Goal: Navigation & Orientation: Find specific page/section

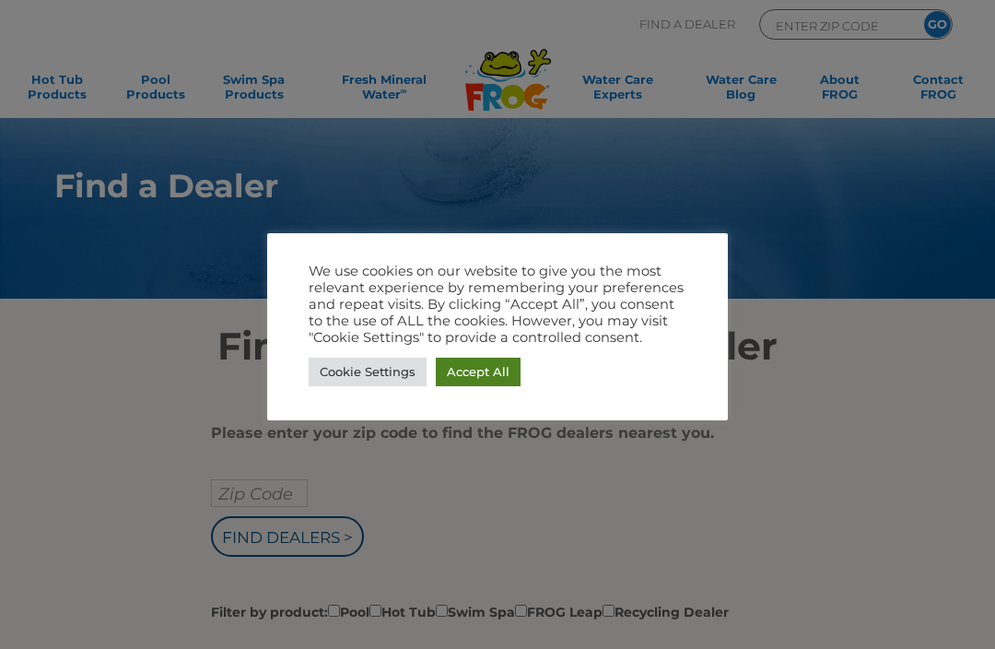
click at [469, 377] on link "Accept All" at bounding box center [478, 371] width 85 height 29
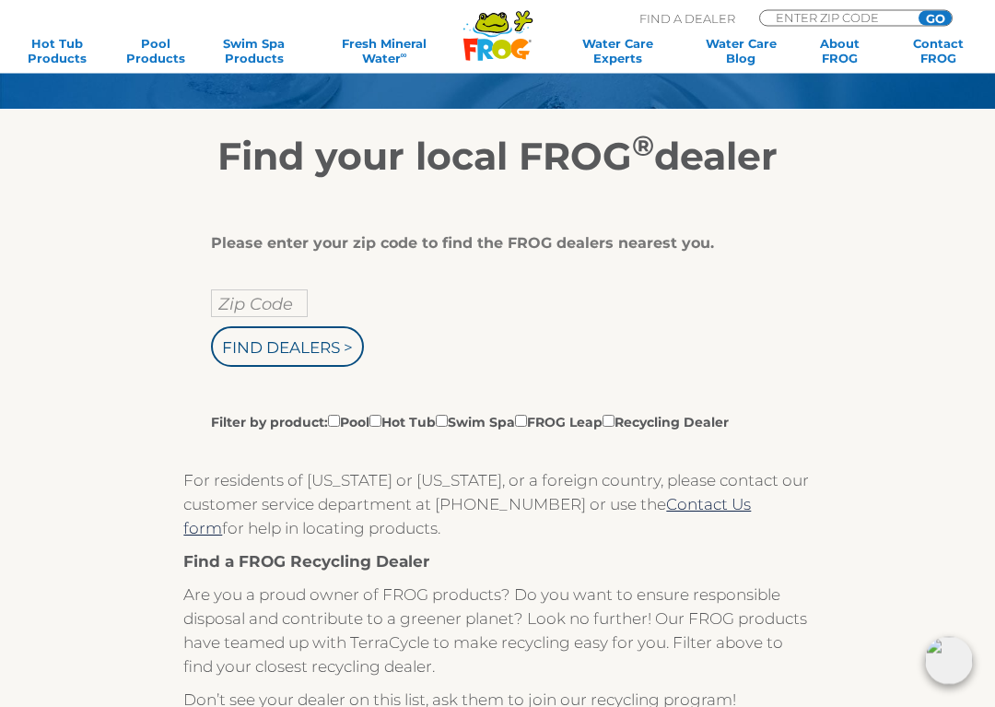
scroll to position [199, 0]
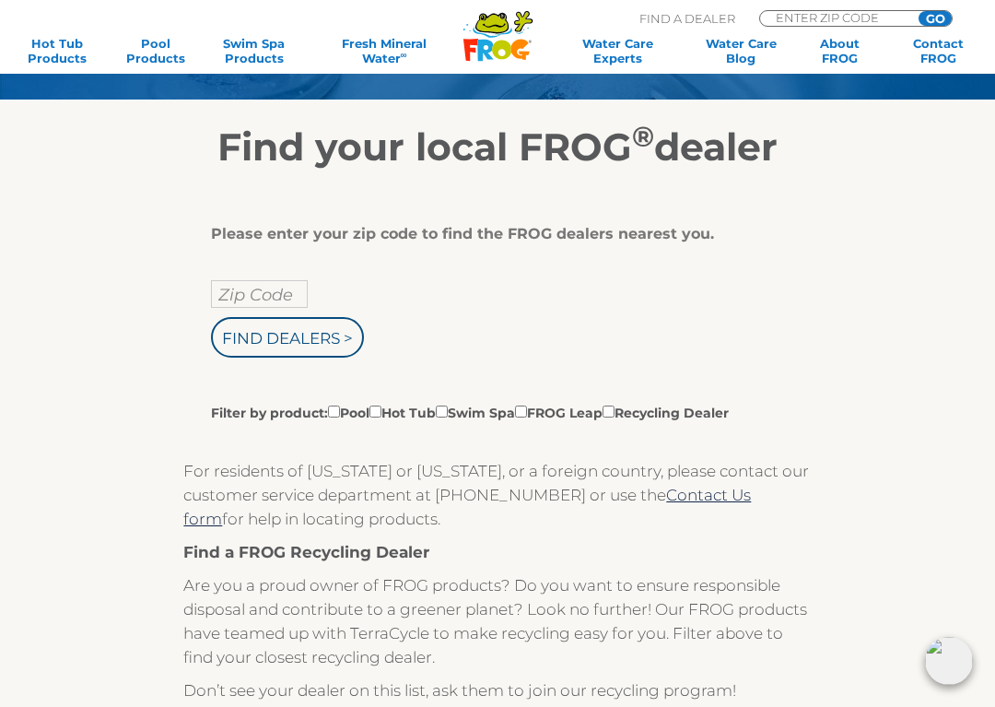
click at [239, 342] on input "Find Dealers >" at bounding box center [287, 337] width 153 height 41
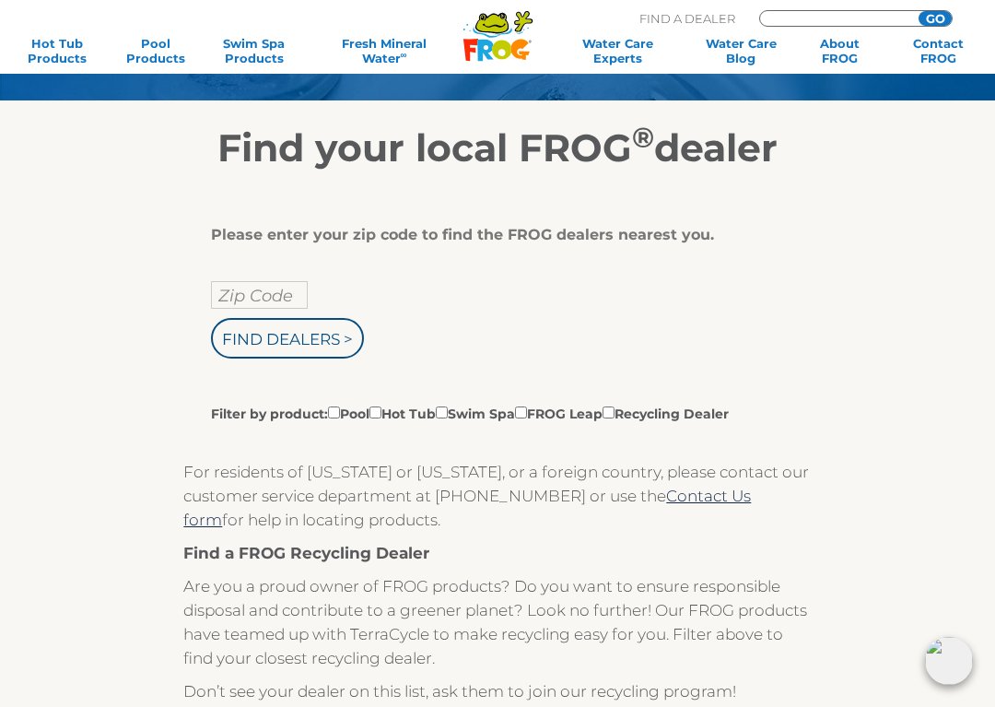
click at [227, 303] on input "Zip Code" at bounding box center [259, 295] width 97 height 28
type input "ENTER ZIP CODE"
type input "Zip Code"
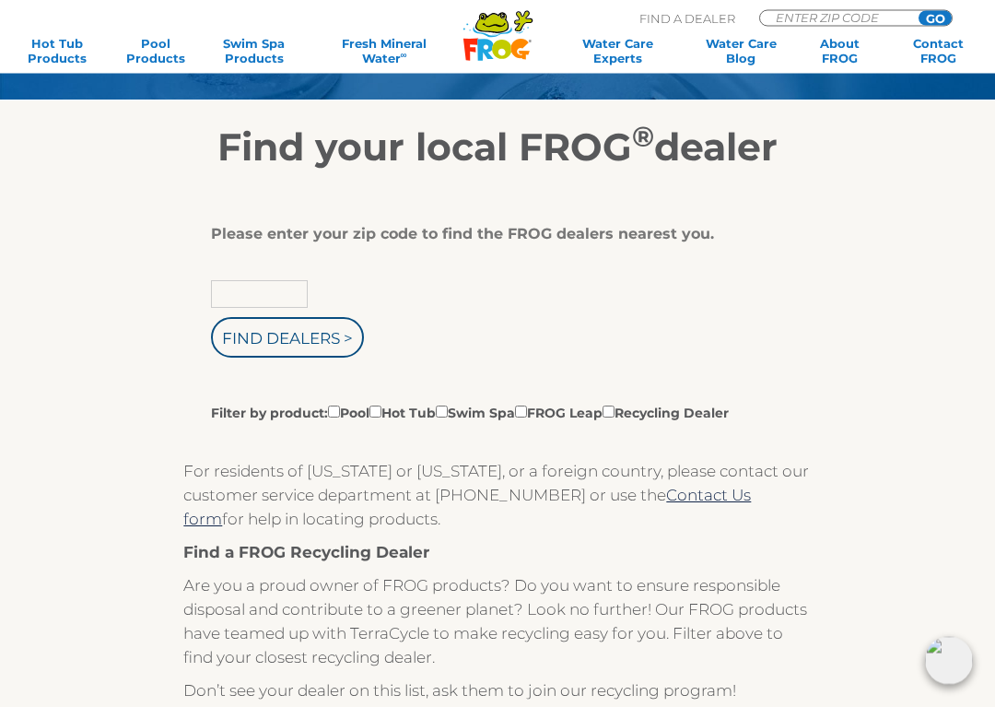
click at [243, 283] on input "text" at bounding box center [259, 295] width 97 height 28
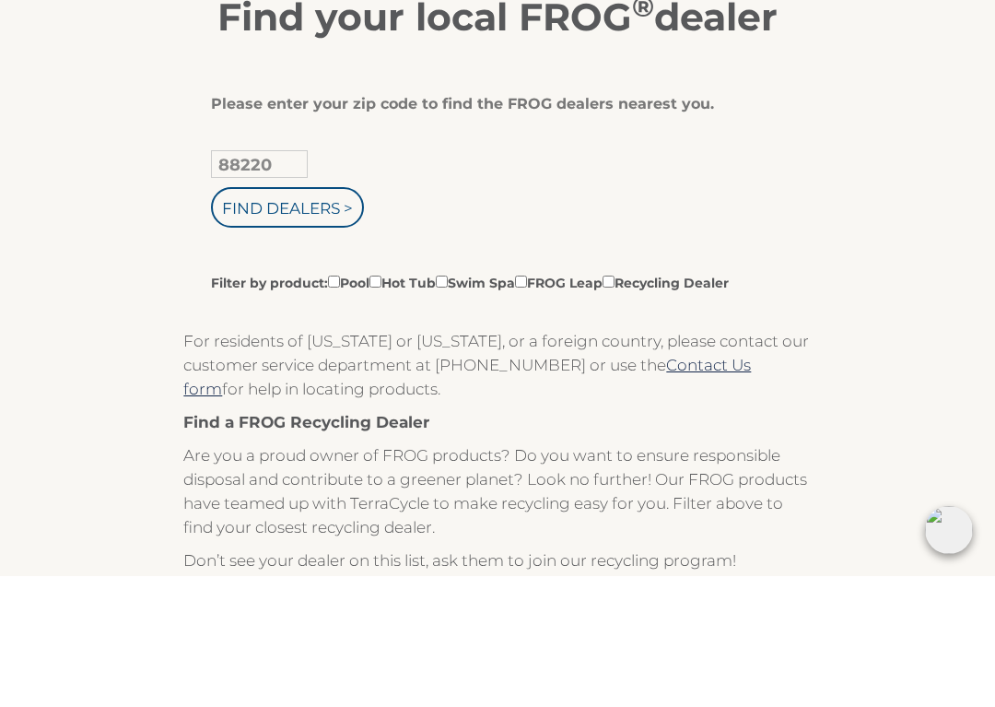
type input "88220"
click at [257, 318] on input "Find Dealers >" at bounding box center [287, 338] width 153 height 41
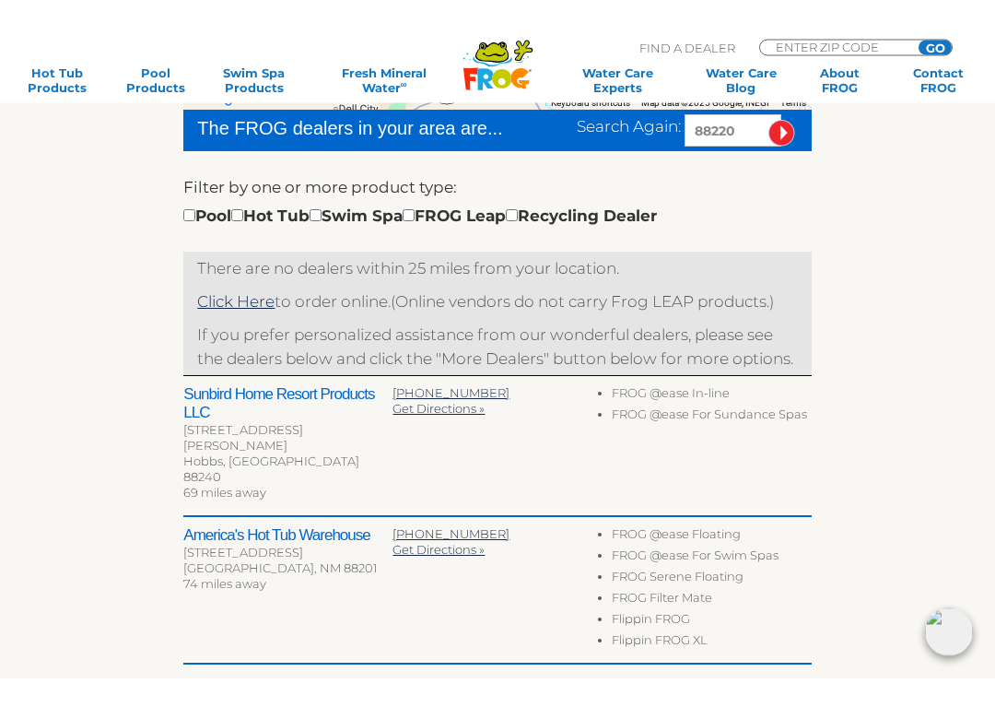
scroll to position [499, 0]
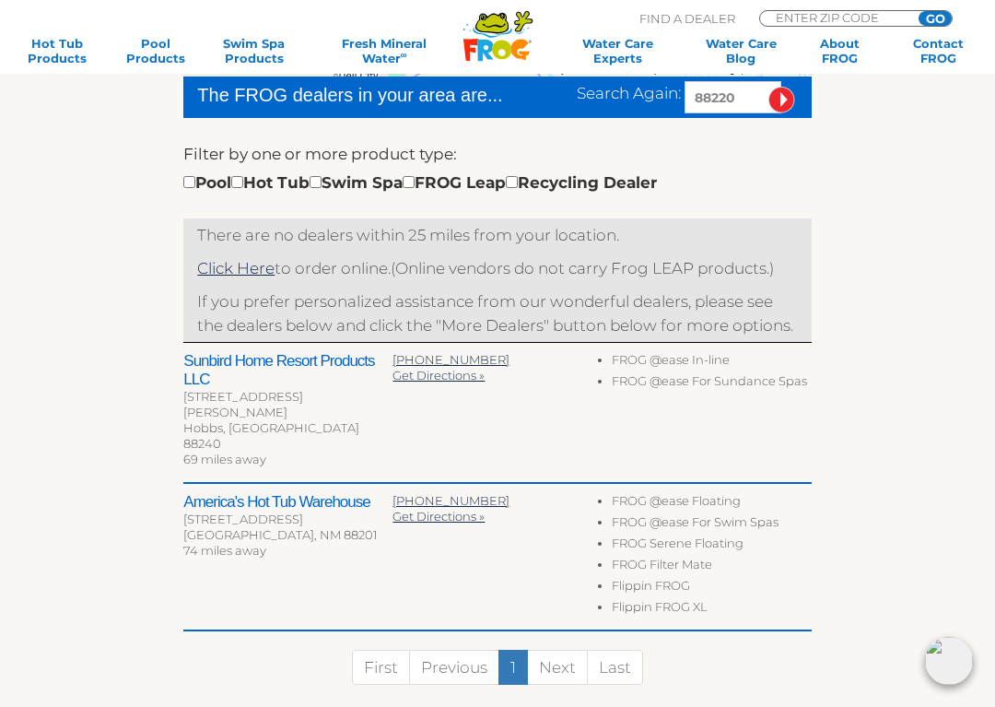
click at [256, 383] on h2 "Sunbird Home Resort Products LLC" at bounding box center [287, 370] width 209 height 37
click at [207, 389] on h2 "Sunbird Home Resort Products LLC" at bounding box center [287, 370] width 209 height 37
click at [229, 267] on link "Click Here" at bounding box center [235, 268] width 77 height 18
